Goal: Find contact information: Find contact information

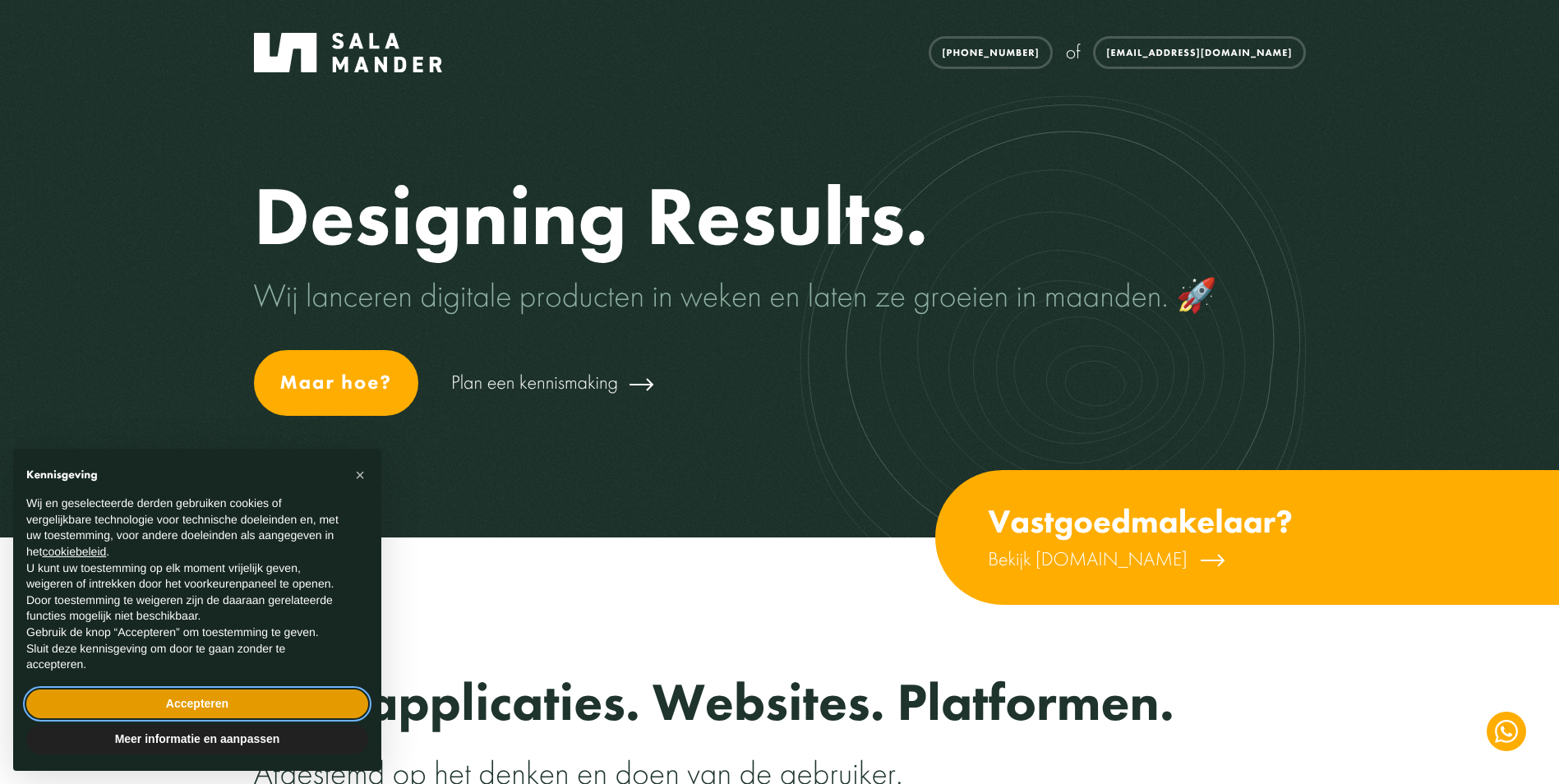
click at [141, 690] on button "Accepteren" at bounding box center [197, 703] width 342 height 30
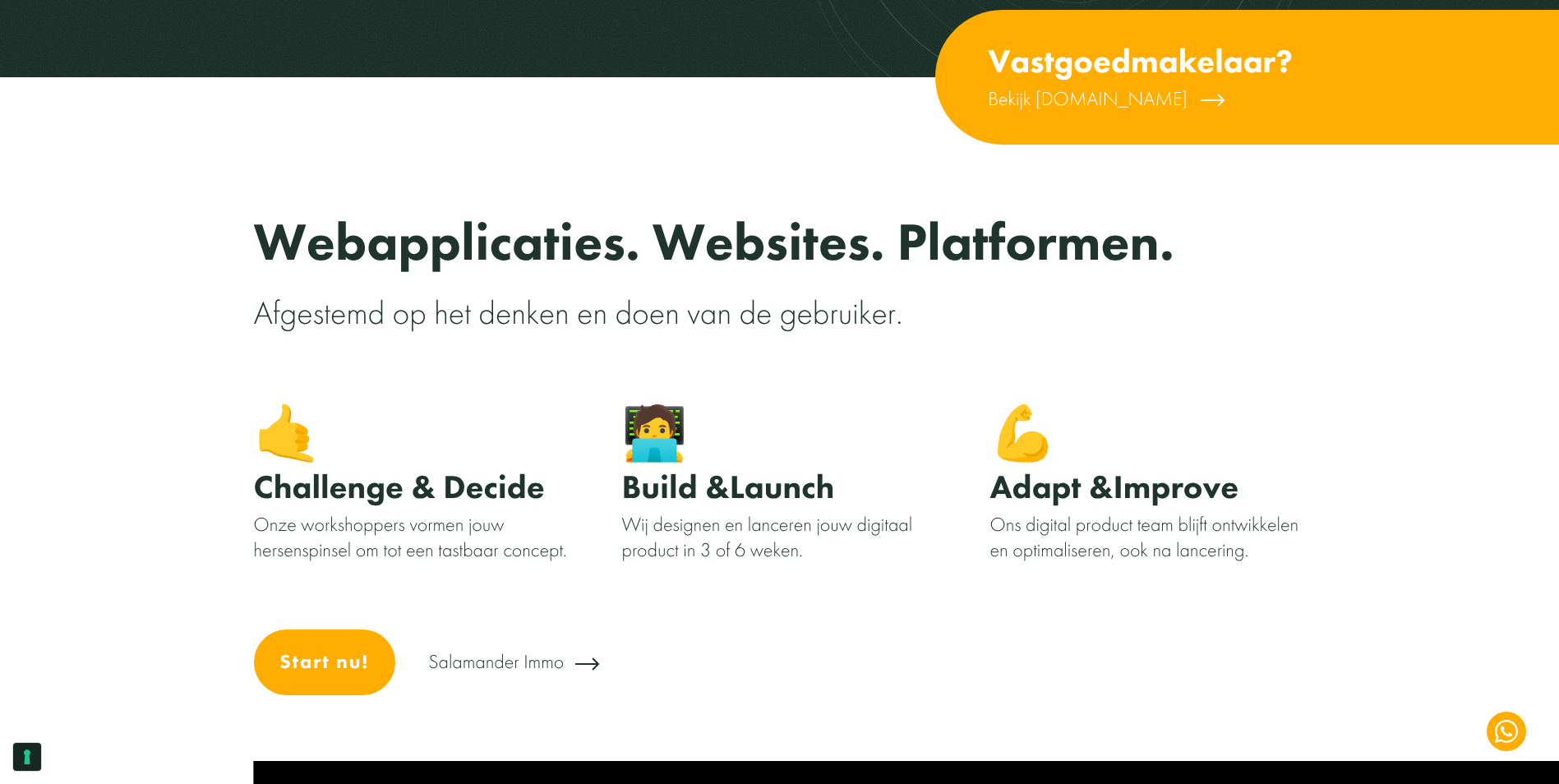
scroll to position [493, 0]
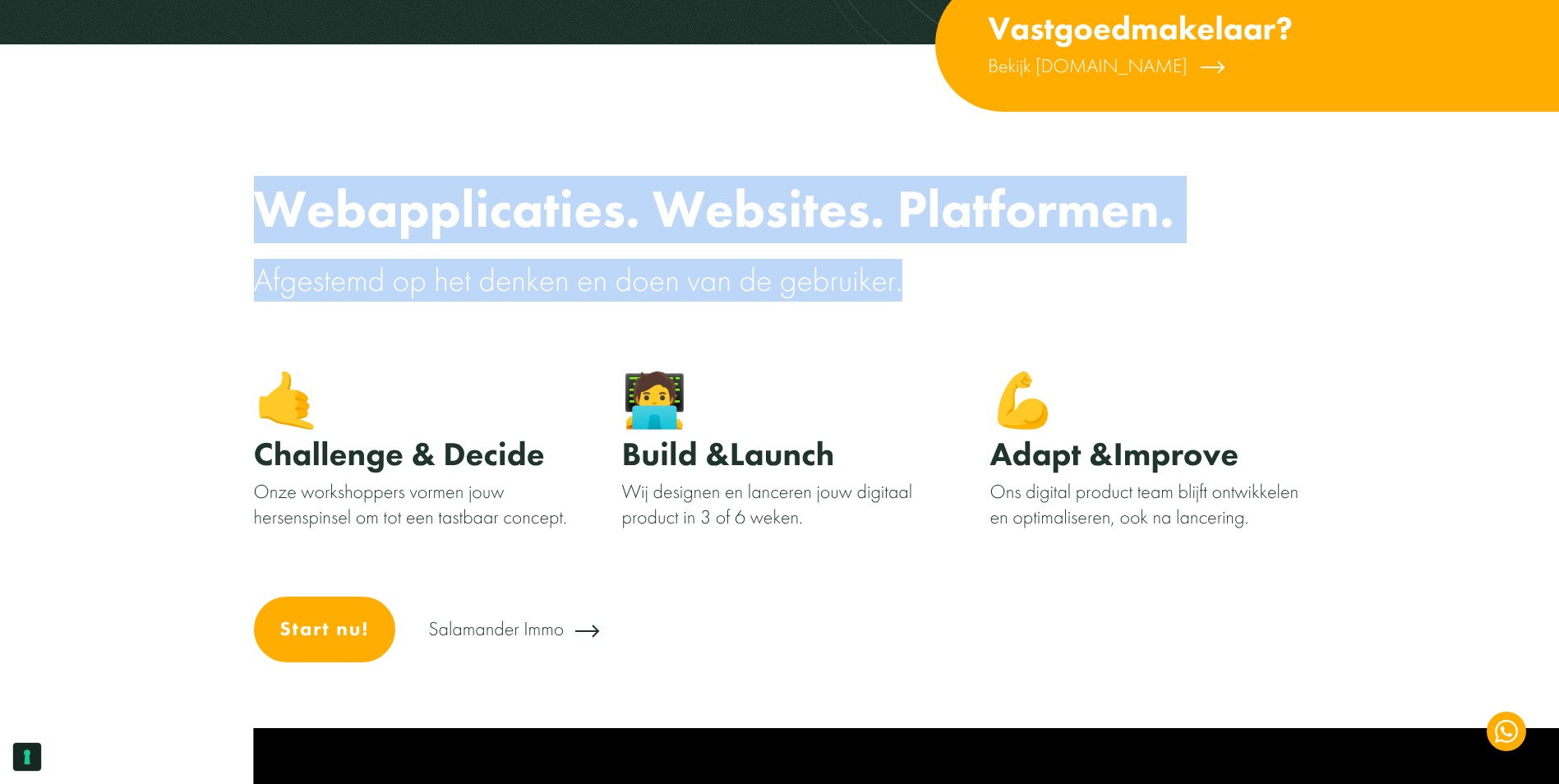
drag, startPoint x: 231, startPoint y: 213, endPoint x: 1257, endPoint y: 288, distance: 1028.7
click at [1257, 288] on section "Webapplicaties. Websites. Platformen. Afgestemd op het denken en doen van de ge…" at bounding box center [780, 453] width 1559 height 548
copy div "Webapplicaties. Websites. Platformen. Afgestemd op het denken en doen van de ge…"
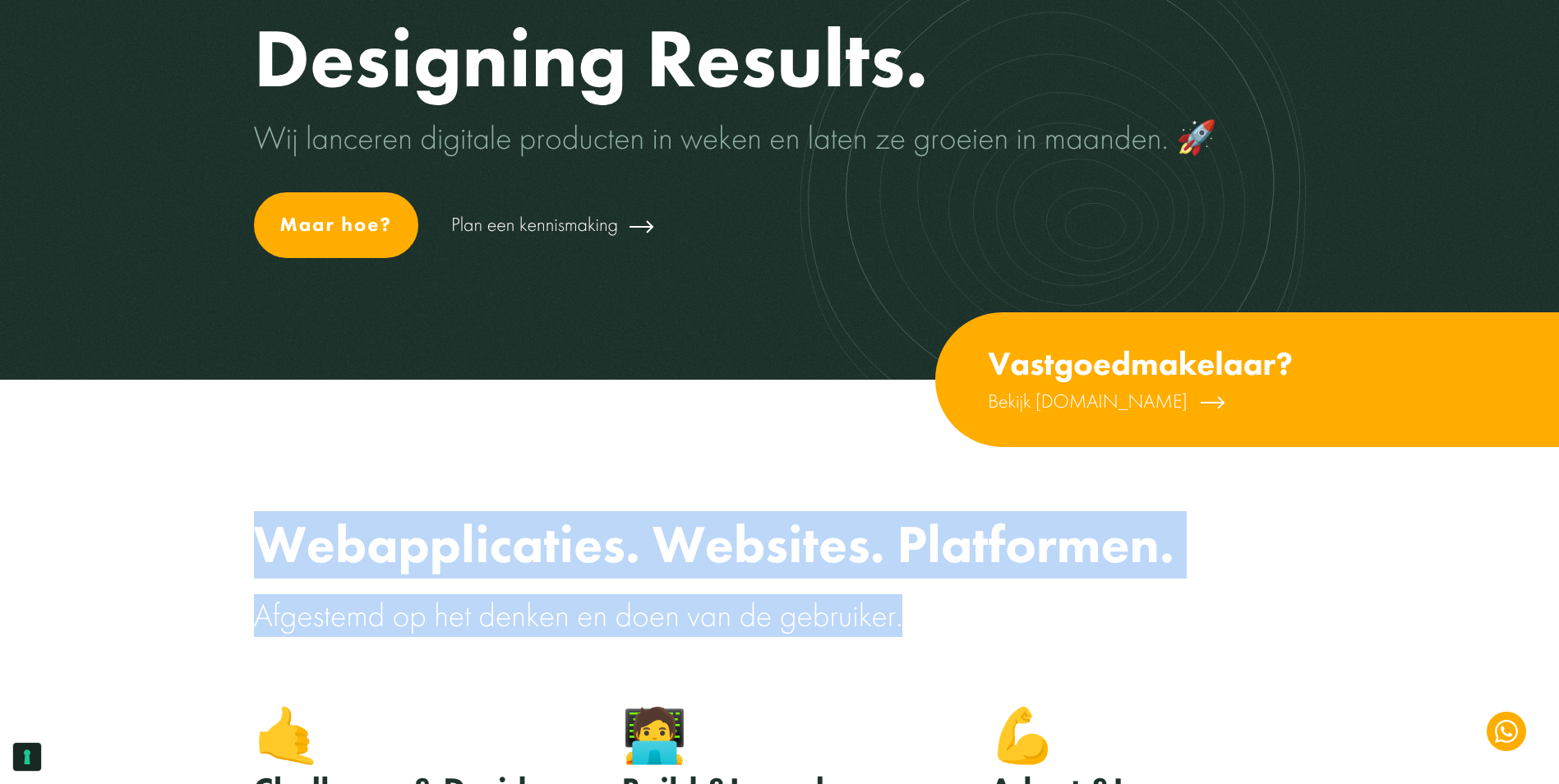
scroll to position [0, 0]
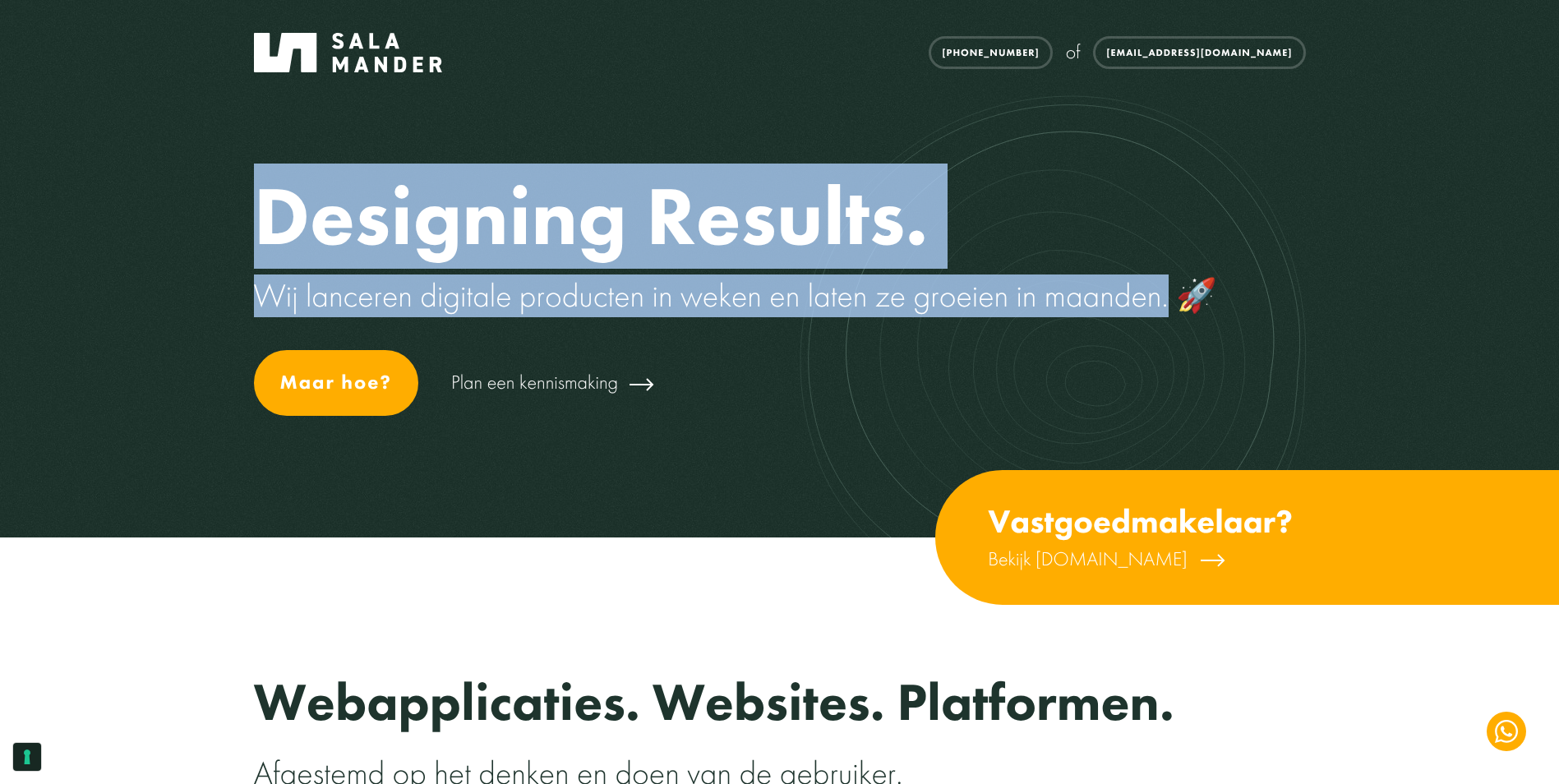
drag, startPoint x: 235, startPoint y: 218, endPoint x: 1166, endPoint y: 306, distance: 935.1
click at [1166, 306] on section "Designing Results. Wij lanceren digitale producten in weken en laten ze groeien…" at bounding box center [780, 268] width 1559 height 537
drag, startPoint x: 1166, startPoint y: 306, endPoint x: 1108, endPoint y: 305, distance: 58.0
copy div "Designing Results. Wij lanceren digitale producten in weken en laten ze groeien…"
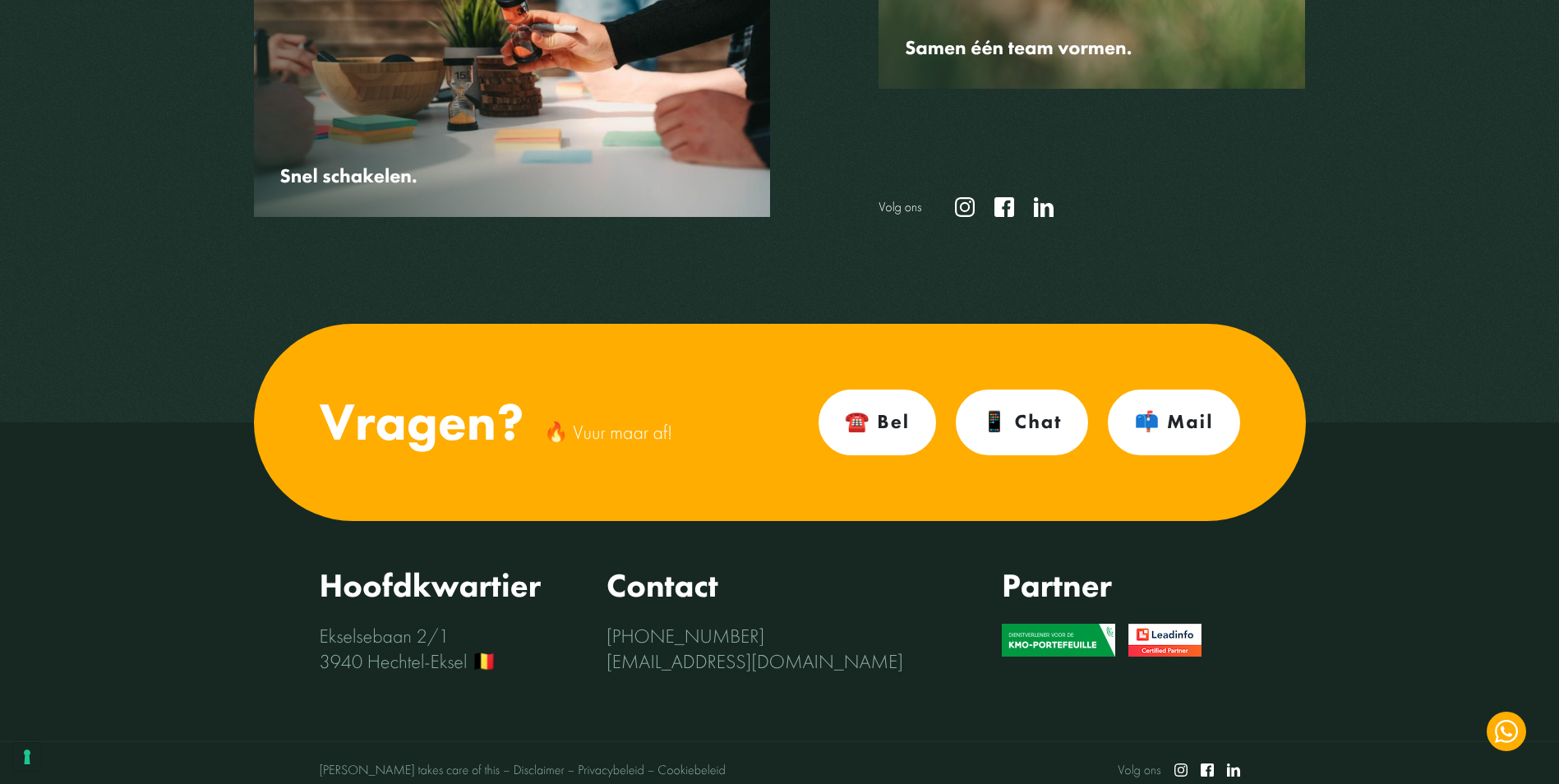
scroll to position [5289, 0]
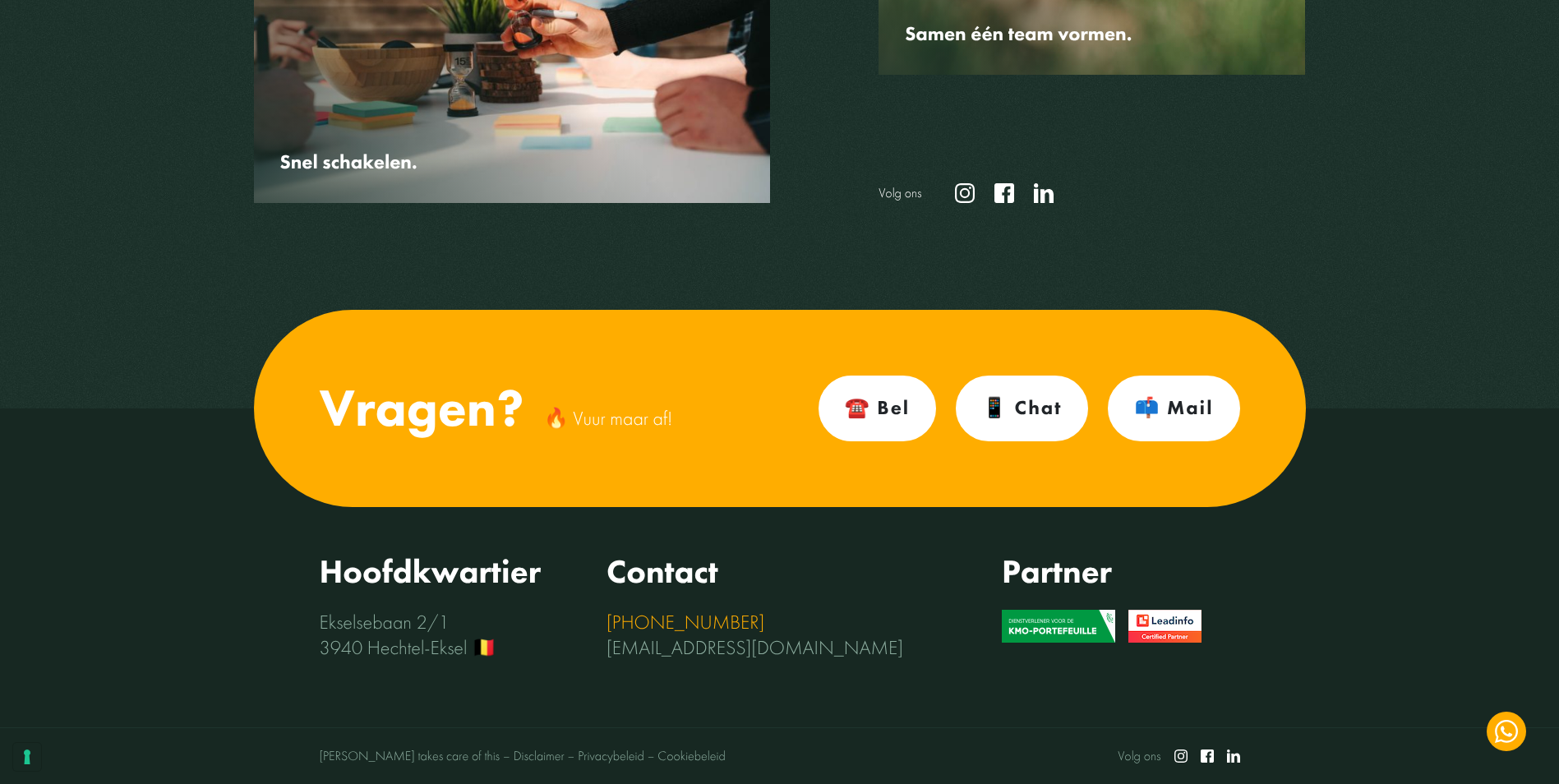
drag, startPoint x: 600, startPoint y: 621, endPoint x: 744, endPoint y: 620, distance: 144.0
click at [746, 620] on div "Hoofdkwartier [STREET_ADDRESS] 🇧🇪 Contact [PHONE_NUMBER] [EMAIL_ADDRESS][DOMAIN…" at bounding box center [780, 606] width 921 height 108
drag, startPoint x: 744, startPoint y: 620, endPoint x: 667, endPoint y: 617, distance: 77.1
copy link "[PHONE_NUMBER]"
